Goal: Complete application form

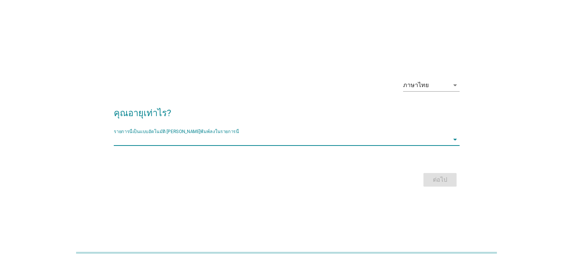
click at [361, 135] on input "รายการนี้เป็นแบบอัตโนมัติ คุณสามารถพิมพ์ลงในรายการนี้" at bounding box center [281, 139] width 335 height 12
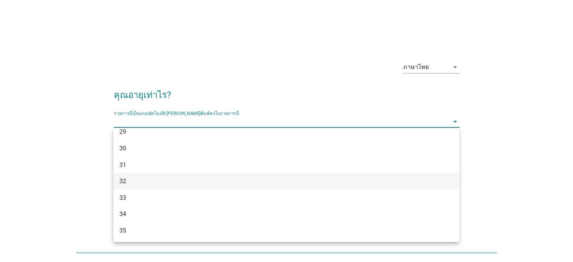
scroll to position [151, 0]
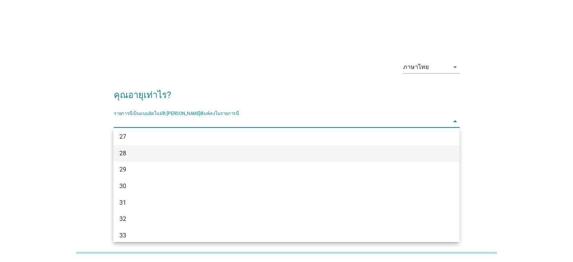
click at [140, 153] on div "28" at bounding box center [272, 153] width 306 height 9
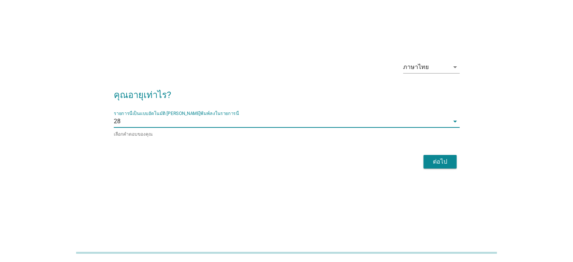
click at [445, 162] on div "ต่อไป" at bounding box center [440, 161] width 21 height 9
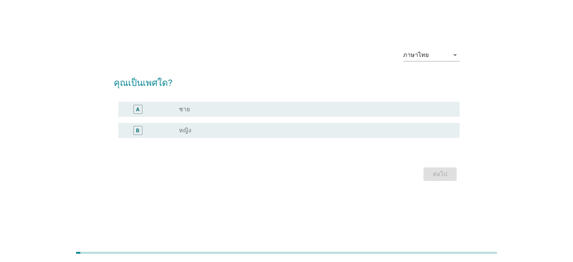
scroll to position [0, 0]
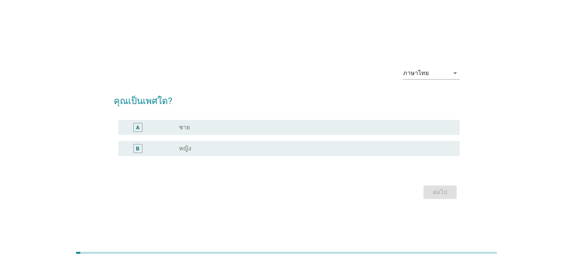
click at [199, 145] on div "radio_button_unchecked หญิง" at bounding box center [313, 149] width 268 height 8
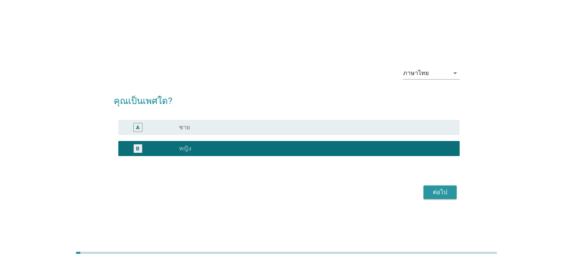
click at [432, 193] on div "ต่อไป" at bounding box center [440, 192] width 21 height 9
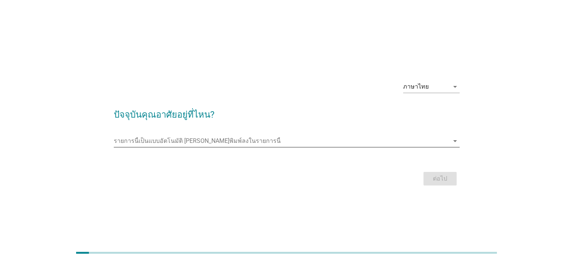
click at [223, 138] on input "รายการนี้เป็นแบบอัตโนมัติ คุณสามารถพิมพ์ลงในรายการนี้" at bounding box center [281, 141] width 335 height 12
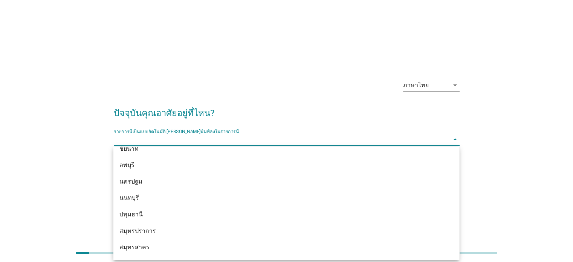
scroll to position [678, 0]
click at [211, 199] on div "ปทุมธานี" at bounding box center [272, 202] width 306 height 9
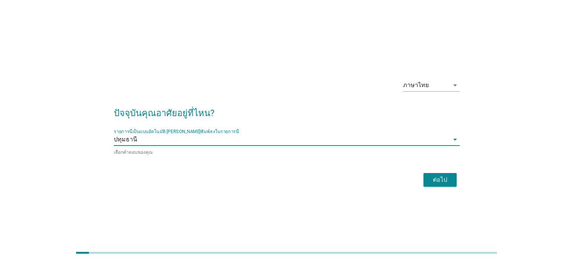
click at [458, 178] on div "ต่อไป" at bounding box center [287, 180] width 346 height 18
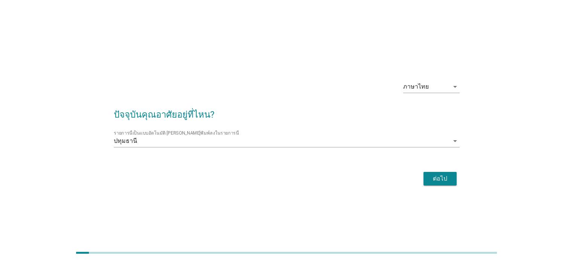
click at [448, 182] on div "ต่อไป" at bounding box center [440, 178] width 21 height 9
click at [448, 182] on div "ต่อไป" at bounding box center [287, 179] width 346 height 18
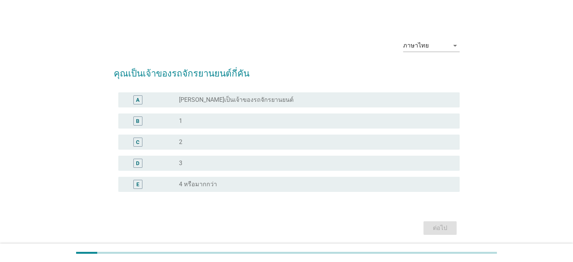
click at [274, 117] on div "radio_button_unchecked 1" at bounding box center [313, 121] width 268 height 8
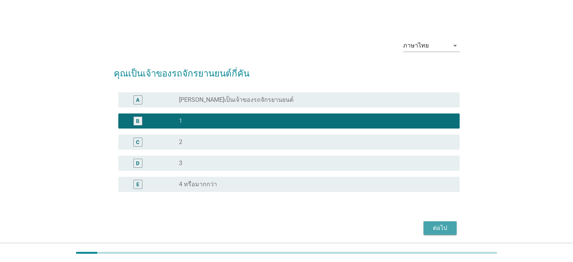
click at [439, 229] on div "ต่อไป" at bounding box center [440, 228] width 21 height 9
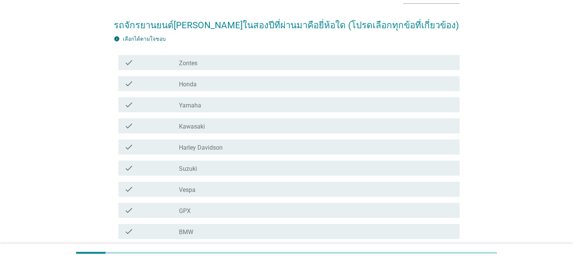
scroll to position [113, 0]
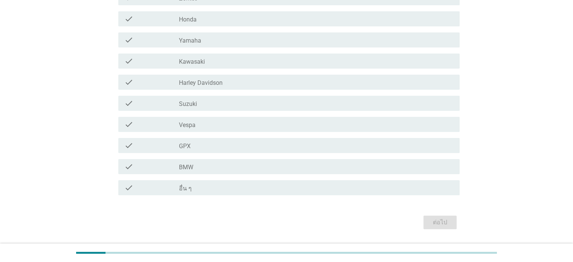
click at [203, 19] on div "check_box_outline_blank Honda" at bounding box center [316, 18] width 274 height 9
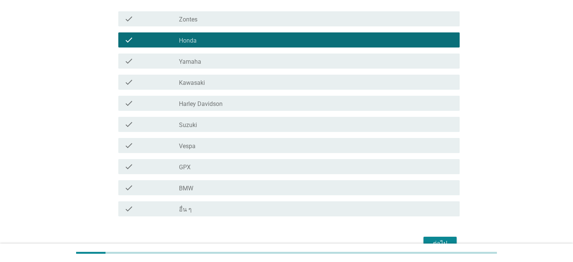
scroll to position [134, 0]
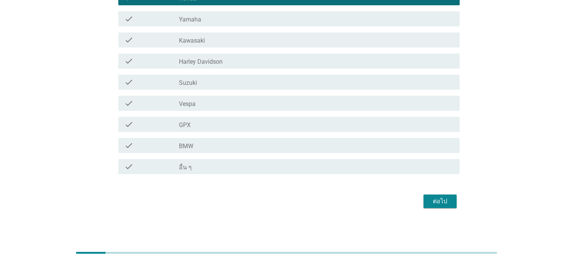
click at [433, 200] on div "ต่อไป" at bounding box center [440, 201] width 21 height 9
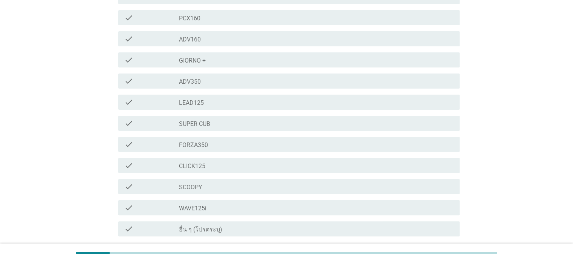
scroll to position [151, 0]
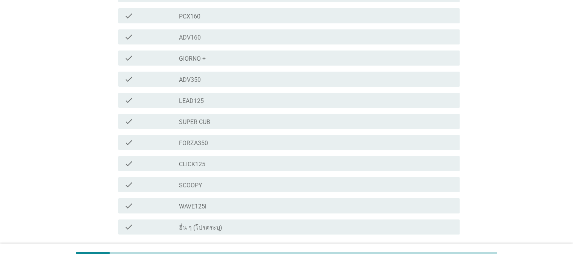
click at [219, 202] on div "check_box_outline_blank WAVE125i" at bounding box center [316, 205] width 274 height 9
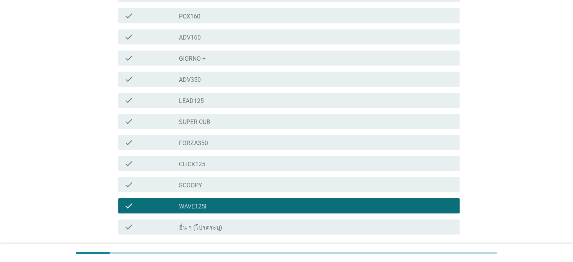
scroll to position [211, 0]
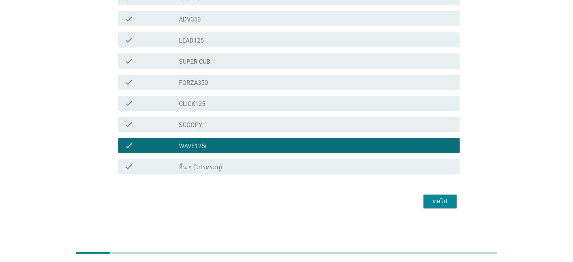
click at [450, 202] on div "ต่อไป" at bounding box center [440, 201] width 21 height 9
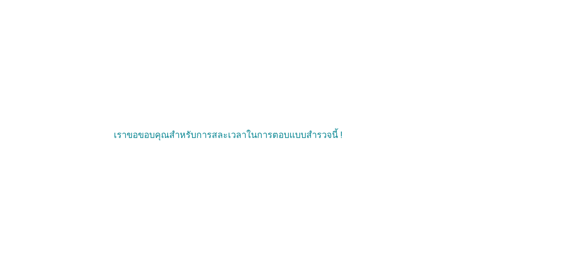
scroll to position [0, 0]
